Goal: Task Accomplishment & Management: Use online tool/utility

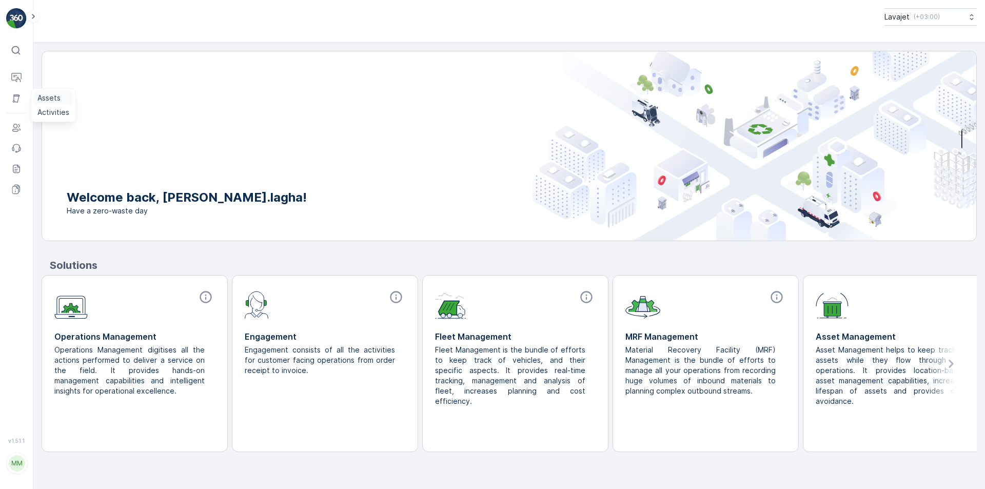
click at [49, 100] on p "Assets" at bounding box center [48, 98] width 23 height 10
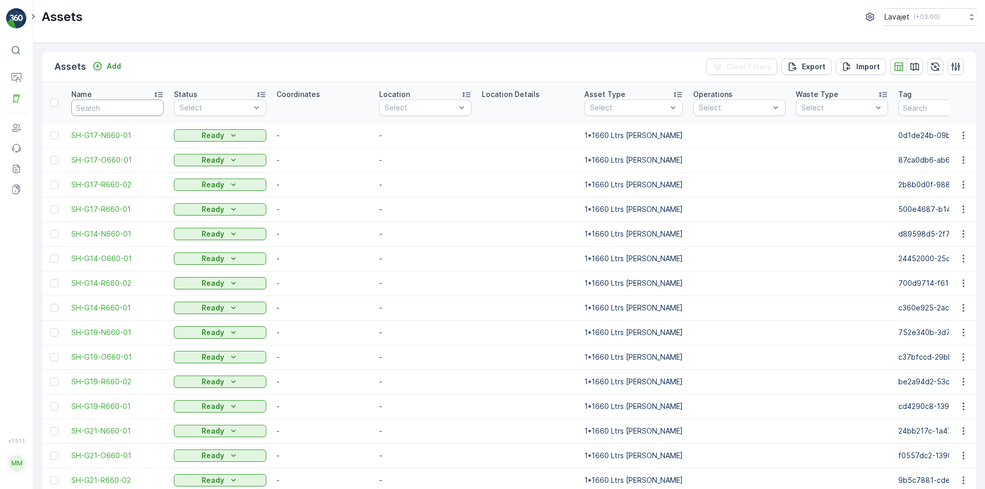
click at [110, 108] on input "text" at bounding box center [117, 108] width 92 height 16
type input "g21"
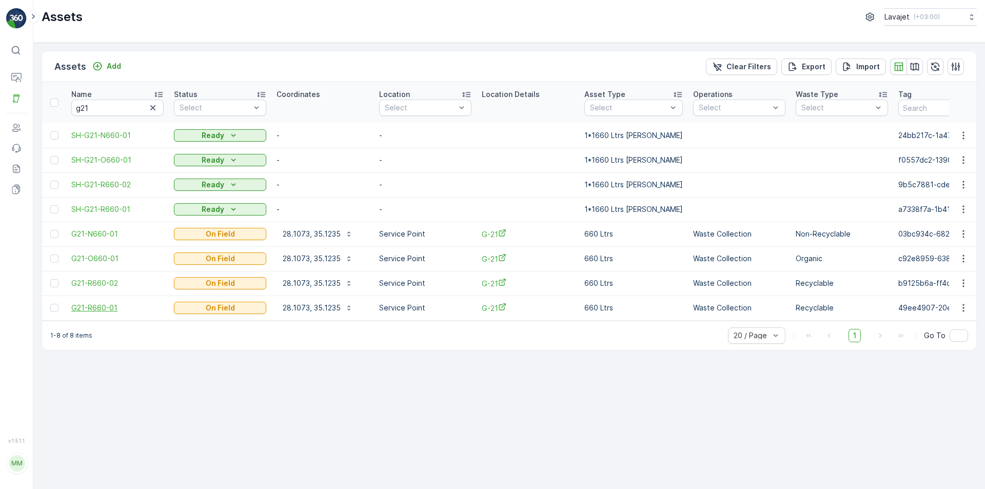
click at [102, 309] on span "G21-R660-01" at bounding box center [117, 308] width 92 height 10
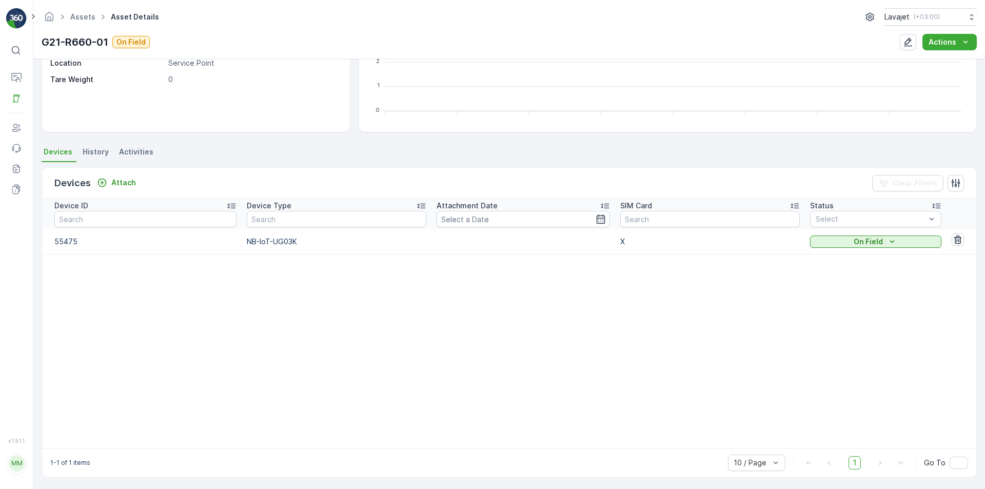
scroll to position [193, 0]
click at [251, 241] on p "NB-IoT-UG03K" at bounding box center [337, 240] width 180 height 10
click at [854, 241] on p "On Field" at bounding box center [868, 240] width 29 height 10
click at [115, 179] on p "Attach" at bounding box center [123, 181] width 25 height 10
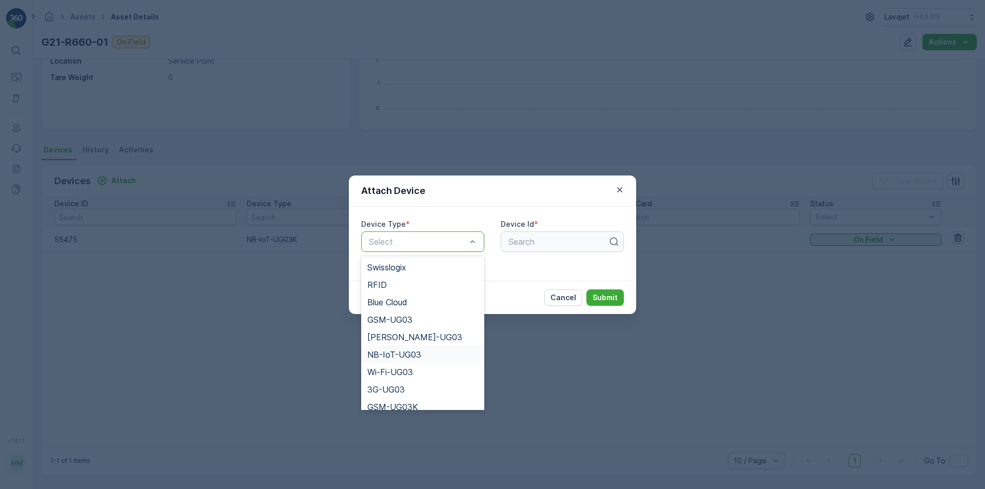
scroll to position [199, 0]
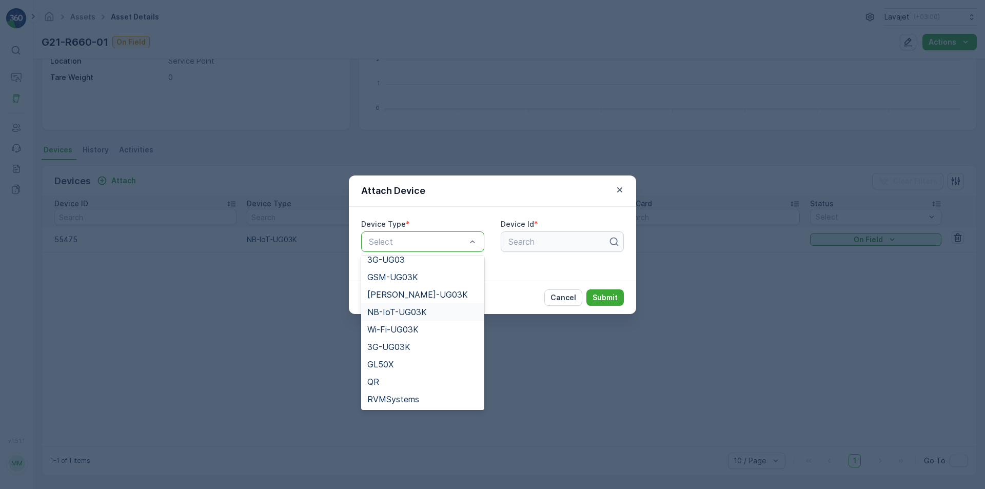
click at [406, 316] on span "NB-IoT-UG03K" at bounding box center [397, 311] width 60 height 9
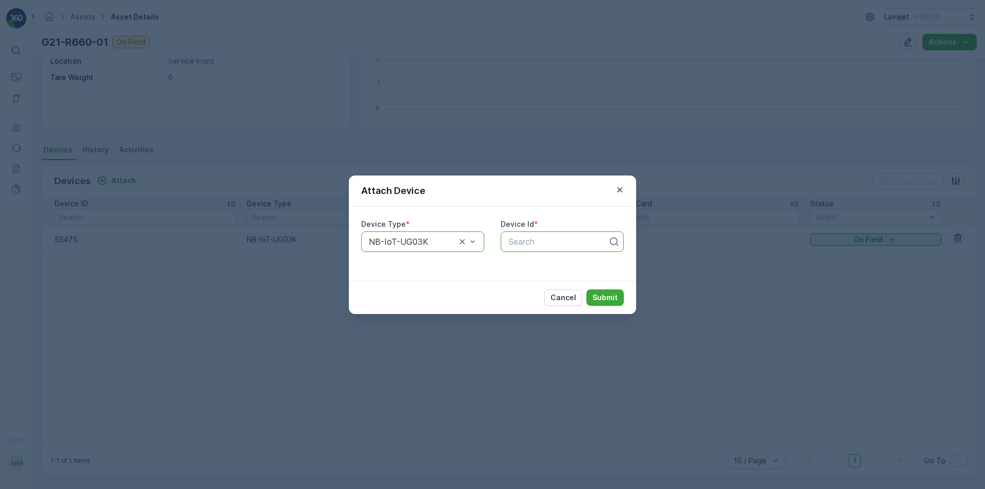
click at [523, 239] on div at bounding box center [559, 241] width 102 height 9
type input "55693"
click at [524, 266] on span "55693" at bounding box center [520, 266] width 26 height 9
click at [604, 299] on p "Submit" at bounding box center [605, 298] width 25 height 10
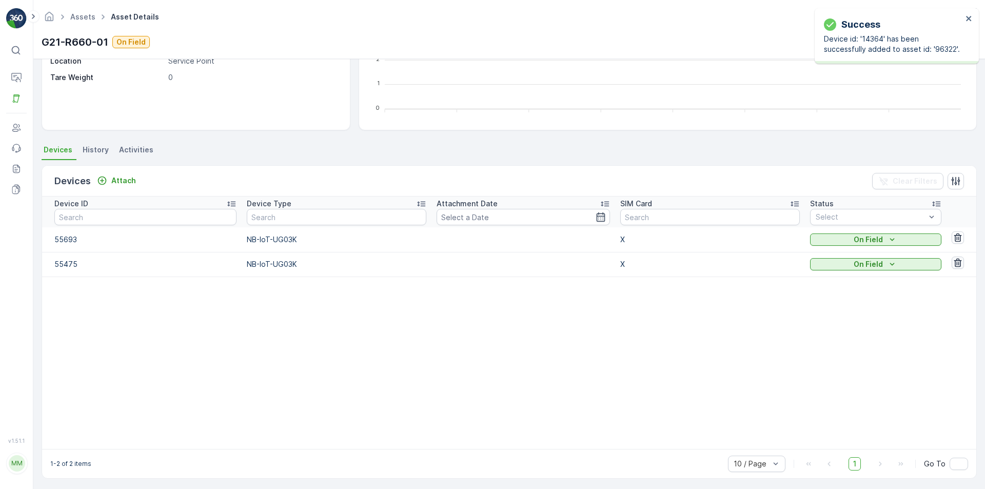
click at [953, 262] on icon "button" at bounding box center [958, 263] width 10 height 10
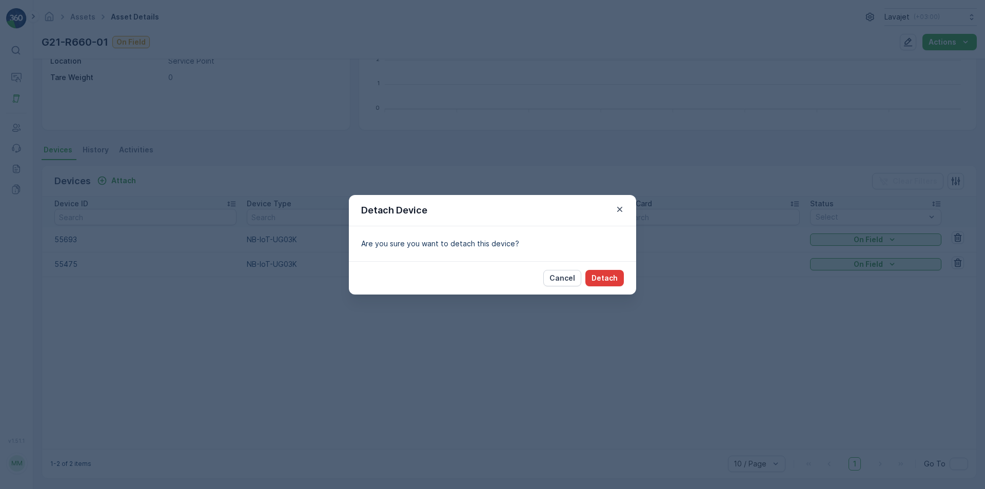
click at [598, 280] on p "Detach" at bounding box center [605, 278] width 26 height 10
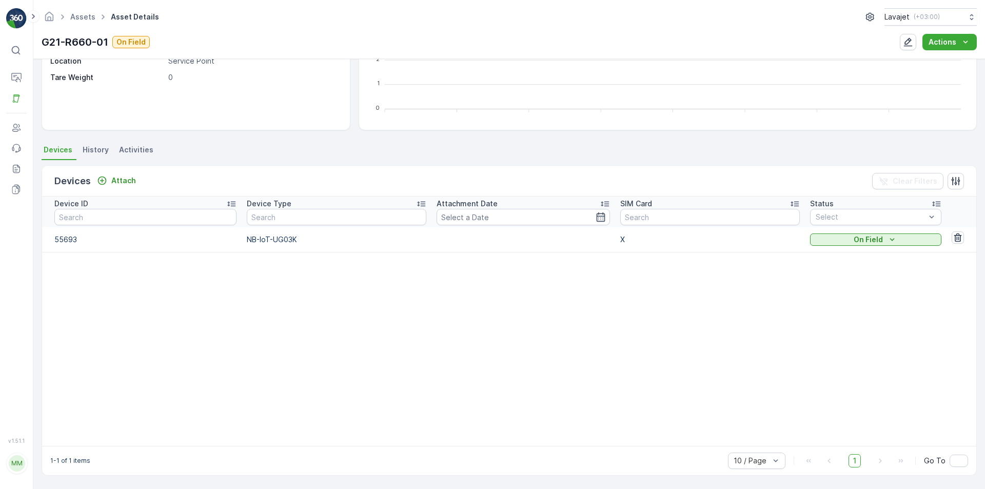
click at [17, 51] on icon at bounding box center [16, 50] width 10 height 10
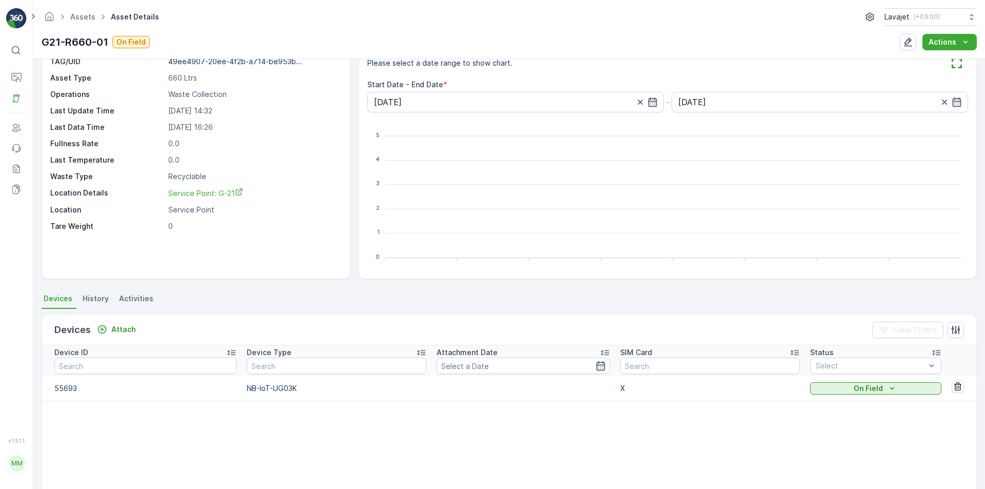
scroll to position [0, 0]
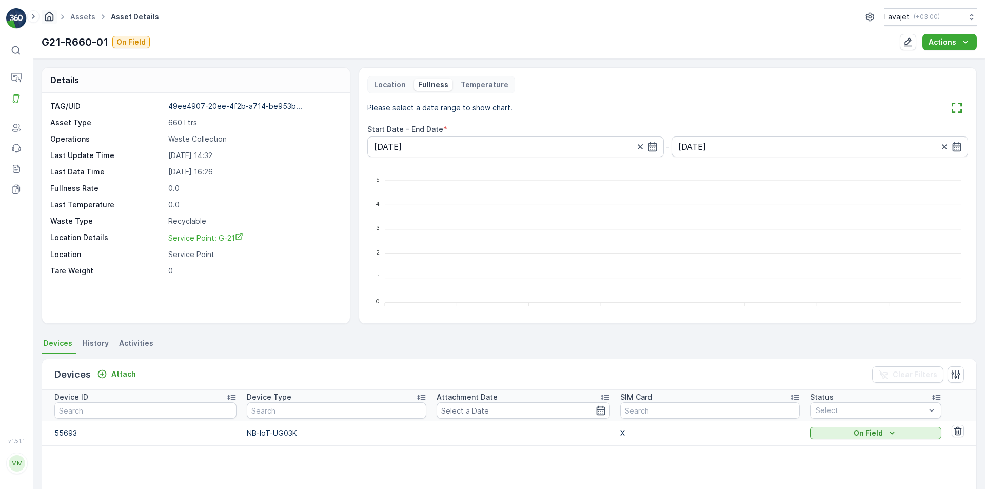
click at [46, 18] on icon "Homepage" at bounding box center [49, 16] width 11 height 11
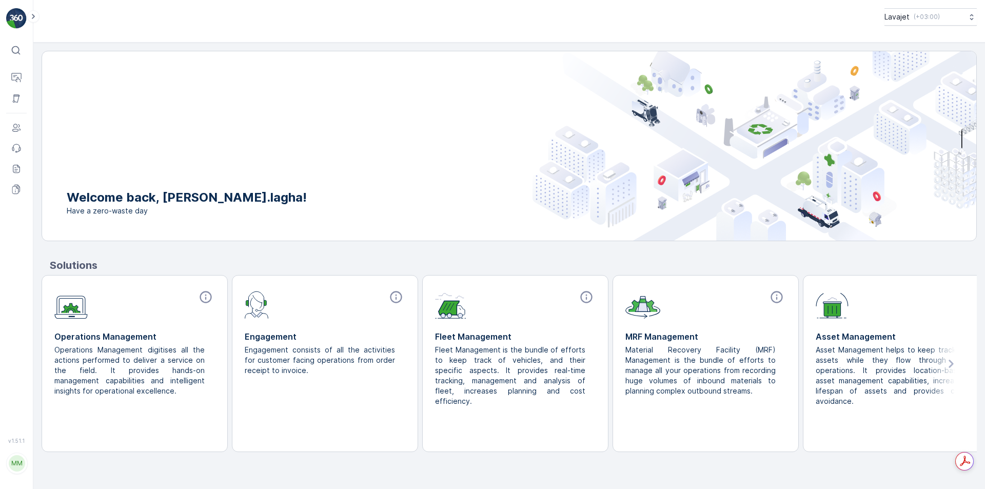
click at [20, 464] on div "MM" at bounding box center [17, 463] width 16 height 16
click at [56, 483] on span "Log Out" at bounding box center [63, 480] width 28 height 10
